Goal: Information Seeking & Learning: Learn about a topic

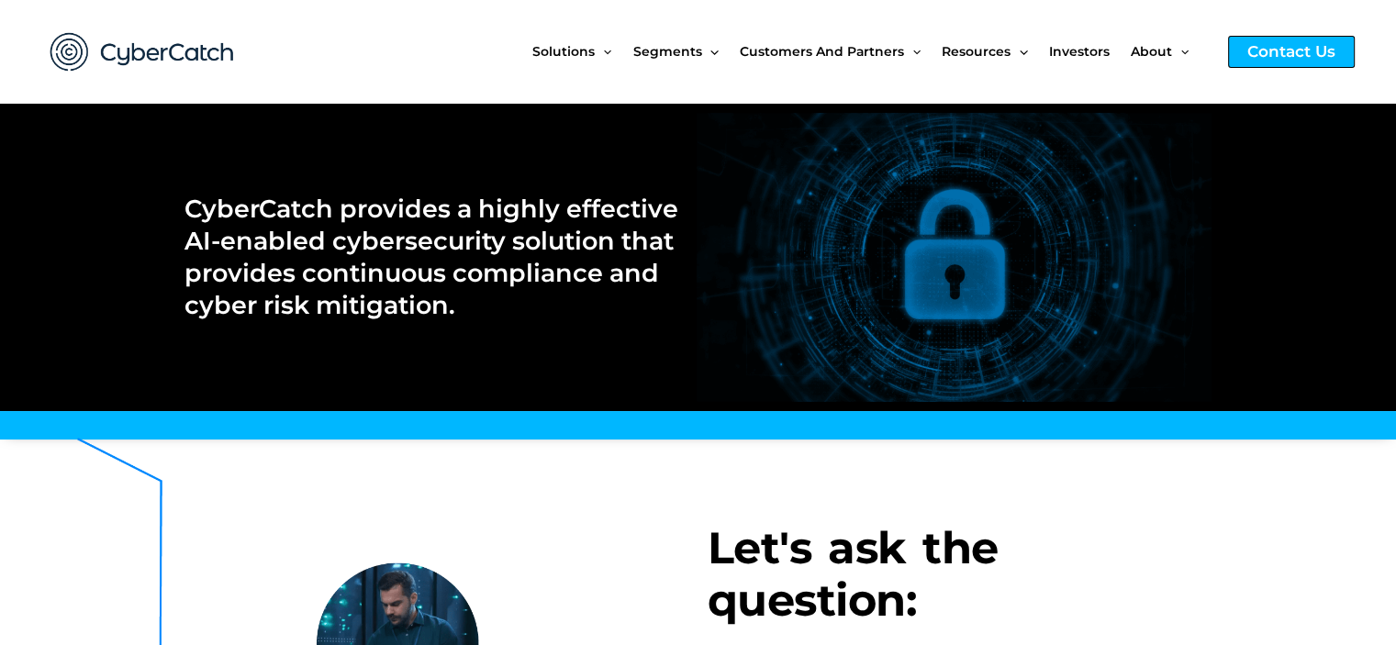
click at [1274, 39] on div "Contact Us" at bounding box center [1291, 52] width 127 height 32
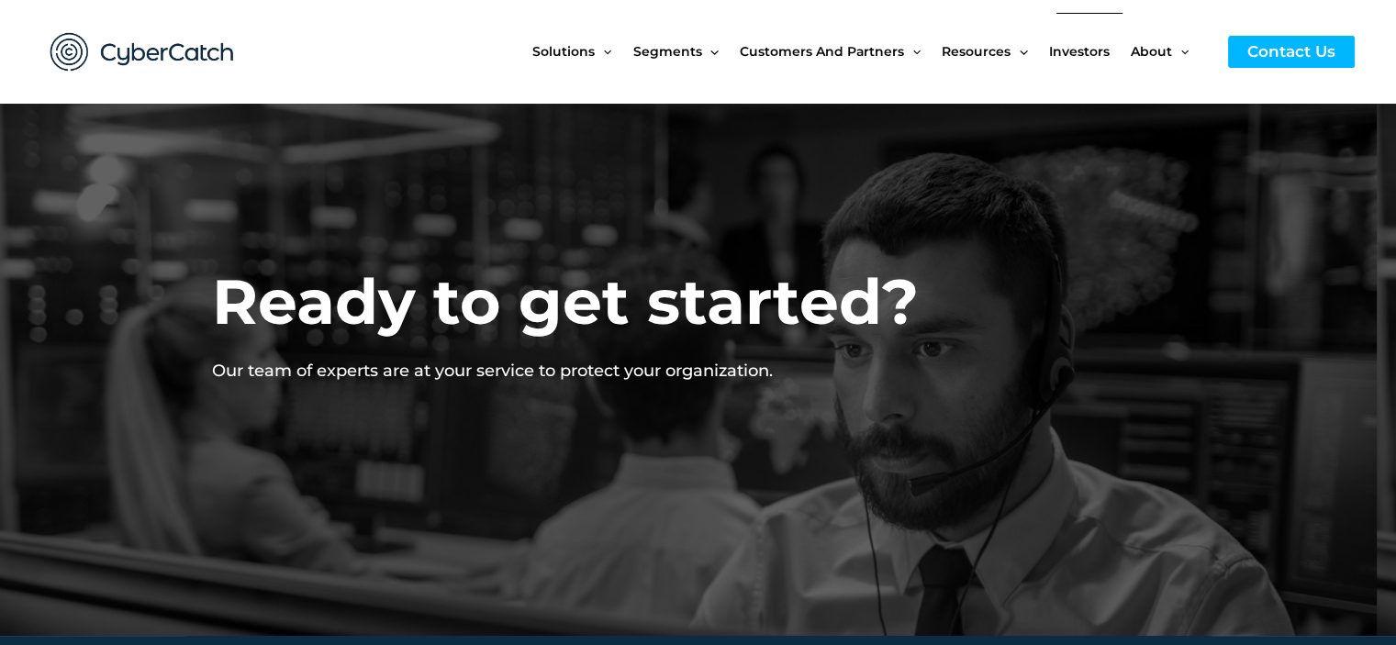
click at [1091, 52] on span "Investors" at bounding box center [1079, 51] width 61 height 77
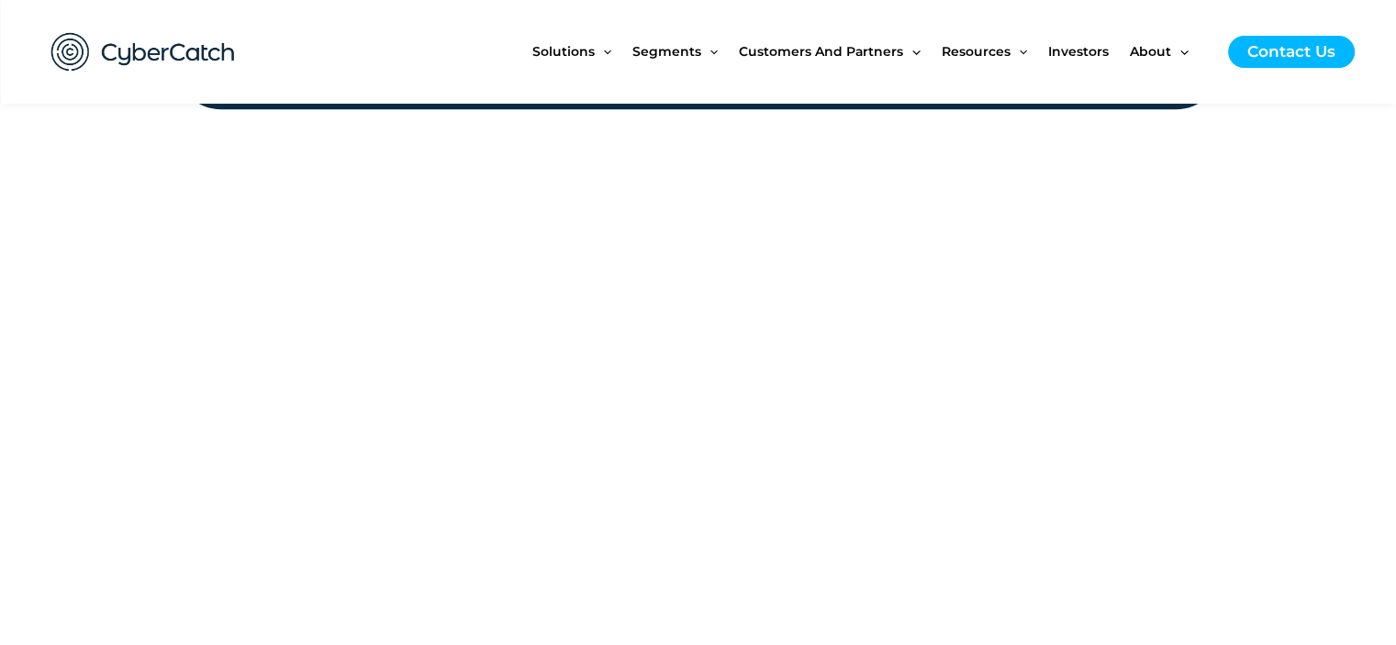
scroll to position [2295, 0]
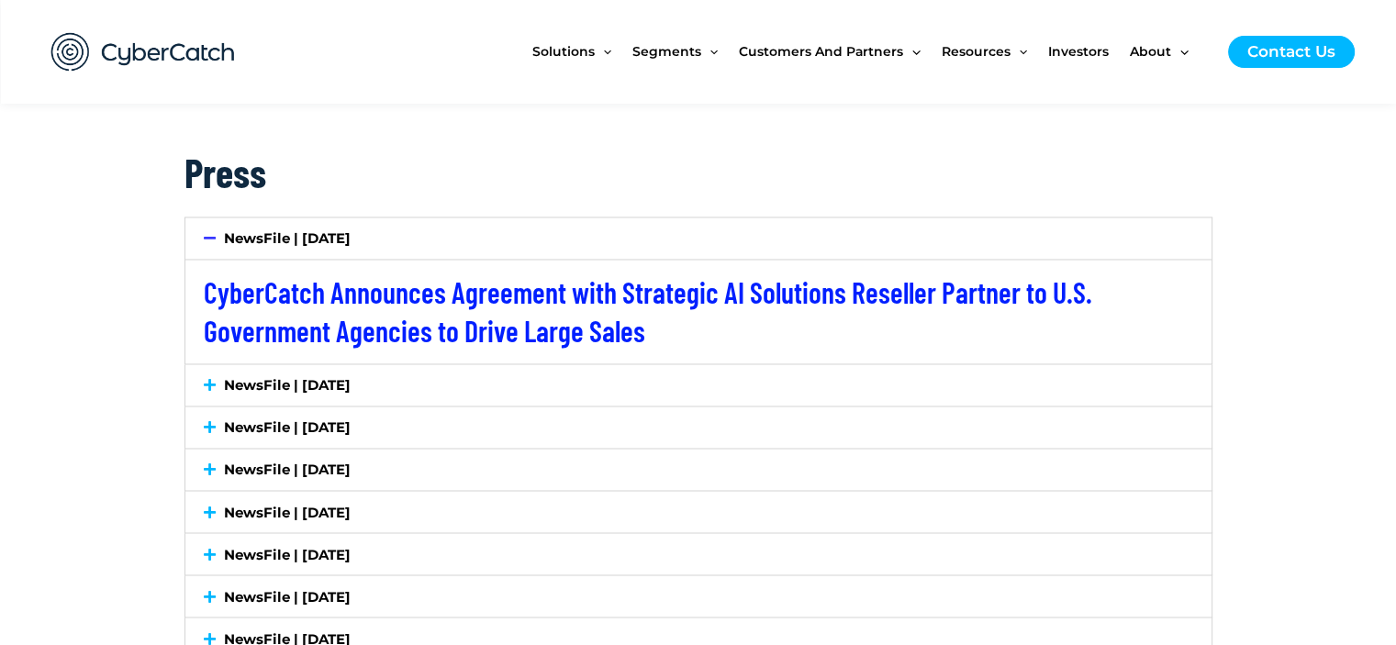
scroll to position [3029, 0]
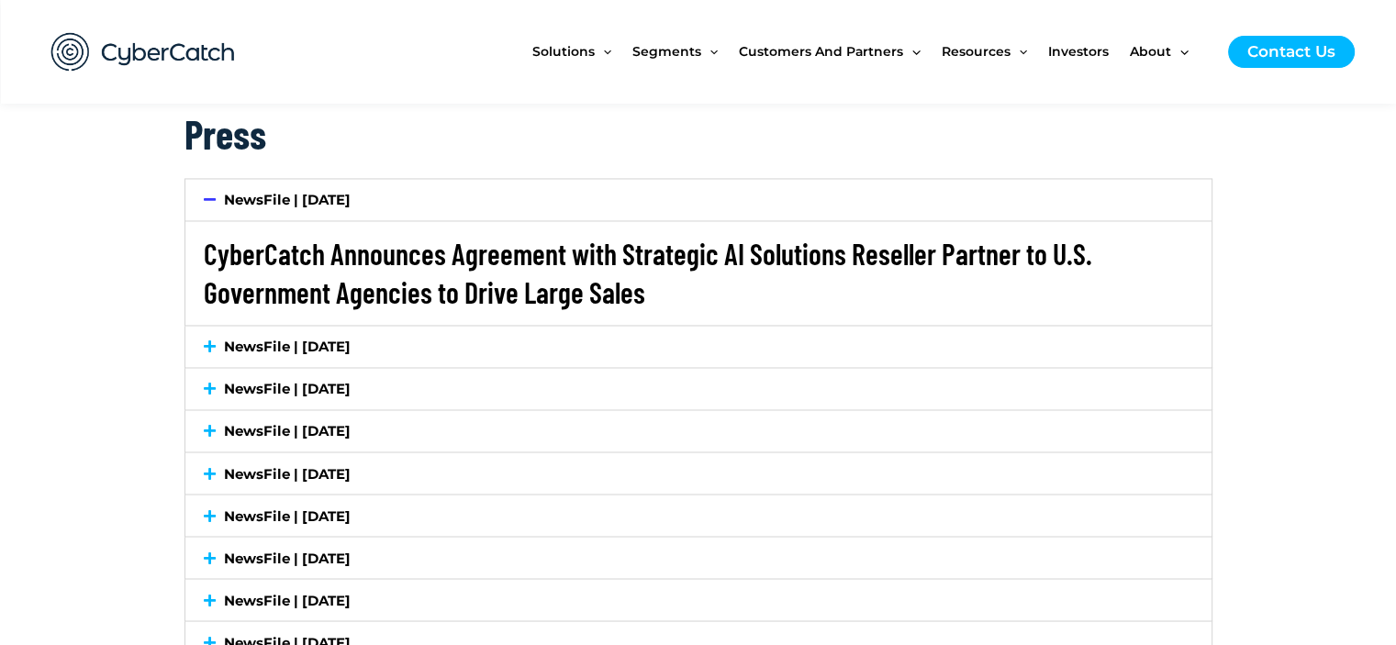
click at [438, 256] on link "CyberCatch Announces Agreement with Strategic AI Solutions Reseller Partner to …" at bounding box center [648, 272] width 889 height 73
